Goal: Find contact information: Find contact information

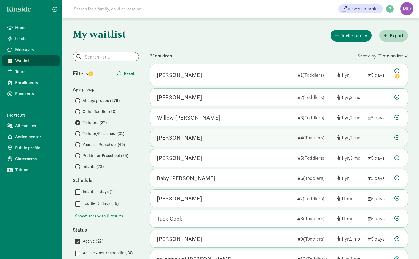
click at [207, 139] on div "[PERSON_NAME]" at bounding box center [225, 138] width 136 height 9
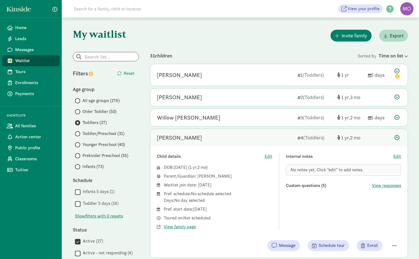
click at [395, 136] on icon at bounding box center [396, 137] width 5 height 5
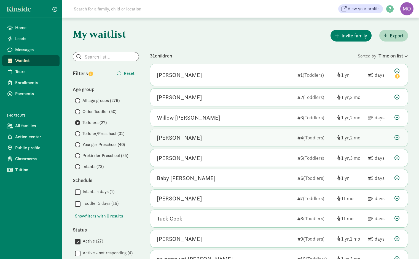
click at [398, 139] on icon at bounding box center [396, 137] width 5 height 5
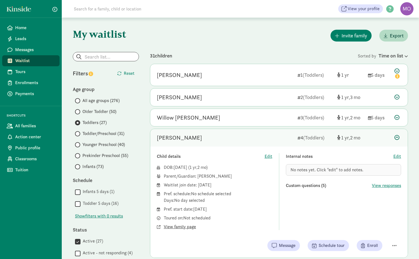
click at [175, 227] on span "View family page" at bounding box center [180, 227] width 32 height 7
click at [397, 136] on icon at bounding box center [396, 137] width 5 height 5
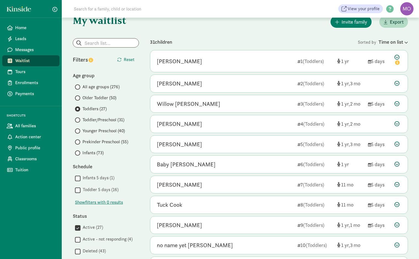
scroll to position [14, 0]
click at [239, 185] on div "[PERSON_NAME]" at bounding box center [225, 185] width 136 height 9
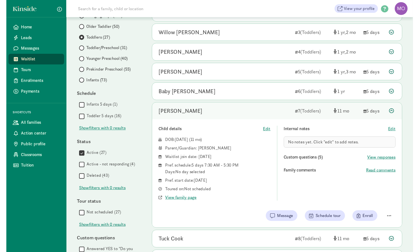
scroll to position [88, 0]
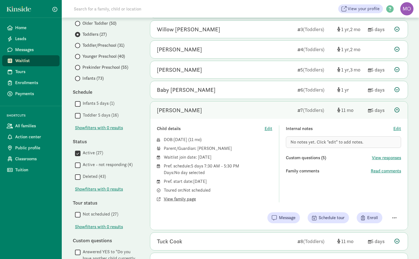
click at [185, 200] on span "View family page" at bounding box center [180, 199] width 32 height 7
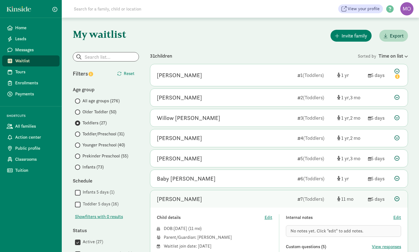
scroll to position [0, 0]
click at [90, 166] on span "Infants (73)" at bounding box center [92, 167] width 21 height 7
click at [78, 166] on input "Infants (73)" at bounding box center [77, 167] width 4 height 4
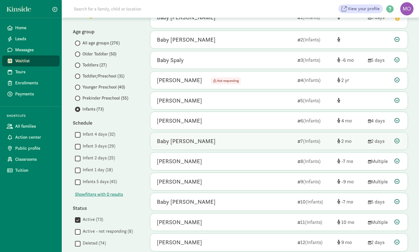
scroll to position [58, 0]
click at [186, 143] on div "Baby [PERSON_NAME]" at bounding box center [225, 141] width 136 height 9
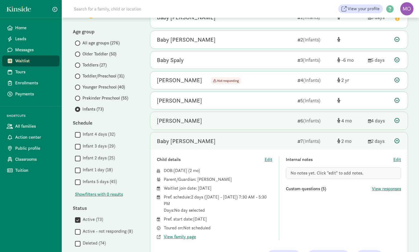
click at [221, 123] on div "[PERSON_NAME]" at bounding box center [225, 120] width 136 height 9
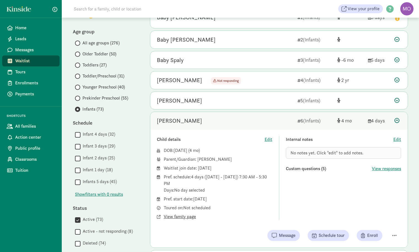
click at [179, 215] on span "View family page" at bounding box center [180, 216] width 32 height 7
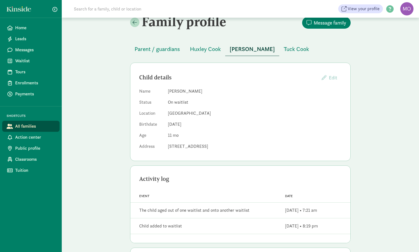
scroll to position [12, 0]
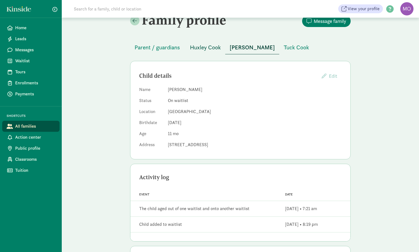
click at [205, 46] on span "Huxley Cook" at bounding box center [205, 47] width 31 height 9
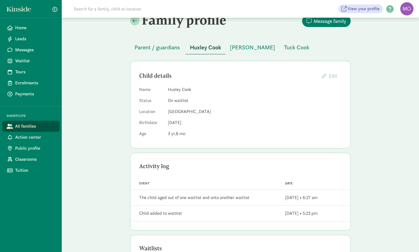
click at [233, 98] on dd "On waitlist" at bounding box center [254, 100] width 173 height 7
click at [173, 48] on span "Parent / guardians" at bounding box center [156, 47] width 45 height 9
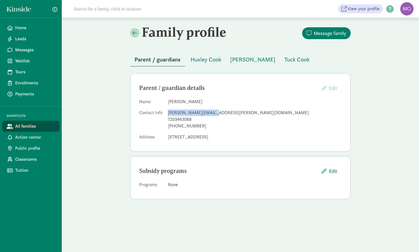
drag, startPoint x: 211, startPoint y: 113, endPoint x: 167, endPoint y: 114, distance: 43.8
click at [167, 114] on dl "Name Annie Cook Contact Info annie.tuck@gmail.com 7203463088 +17203463088 Addre…" at bounding box center [240, 120] width 202 height 44
copy div "annie.tuck@gmail.com"
click at [204, 59] on span "Huxley Cook" at bounding box center [205, 59] width 31 height 9
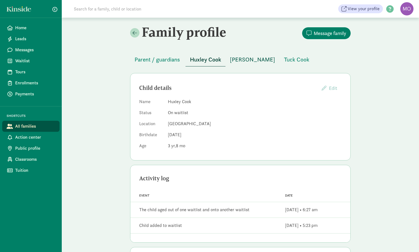
click at [246, 60] on span "Teddy Cook" at bounding box center [252, 59] width 45 height 9
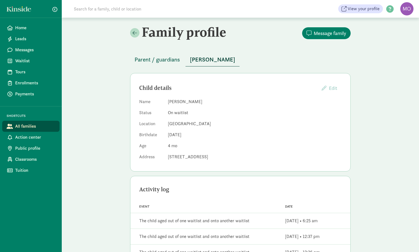
click at [170, 59] on span "Parent / guardians" at bounding box center [156, 59] width 45 height 9
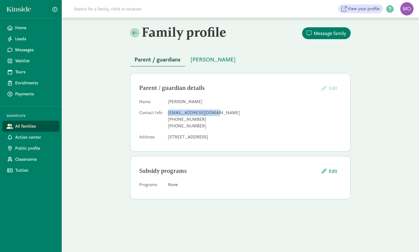
drag, startPoint x: 215, startPoint y: 112, endPoint x: 168, endPoint y: 113, distance: 47.6
click at [168, 113] on div "jaymearagon@gmail.com" at bounding box center [254, 112] width 173 height 7
copy div "jaymearagon@gmail.com"
click at [216, 61] on span "Baby Nyberg" at bounding box center [212, 59] width 45 height 9
